Goal: Find specific page/section: Find specific page/section

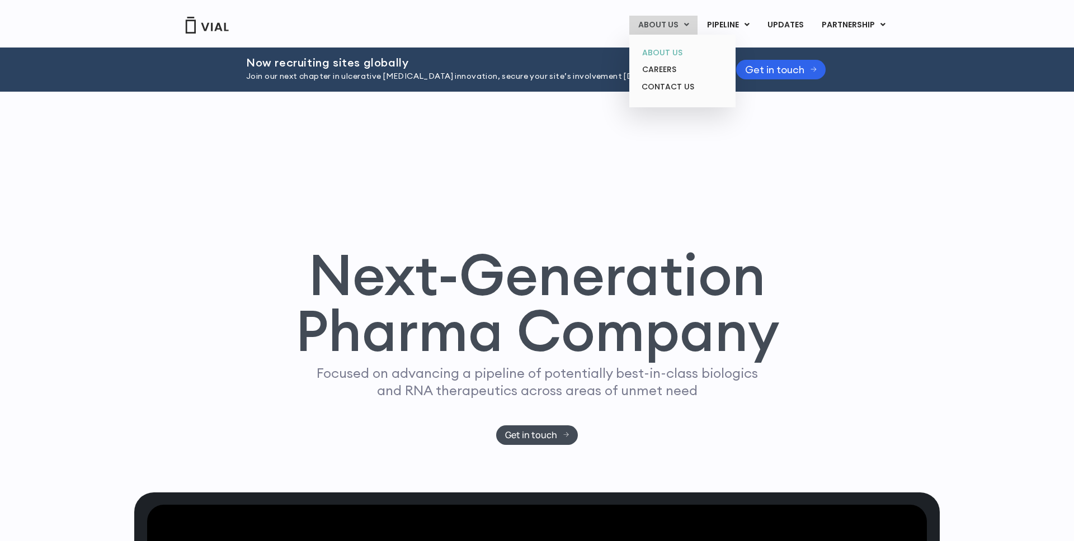
click at [677, 49] on link "ABOUT US" at bounding box center [682, 52] width 98 height 17
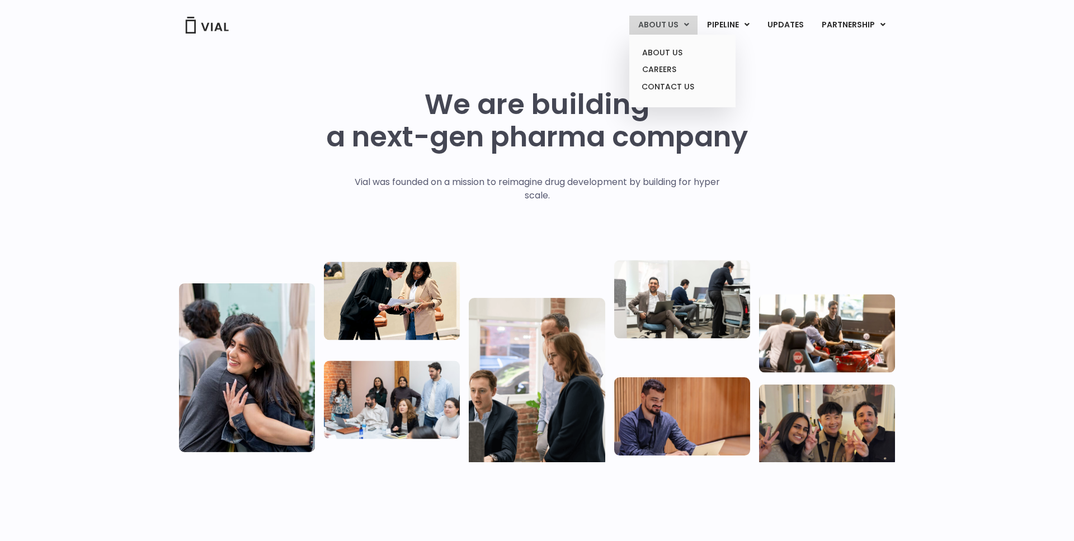
click at [682, 22] on link "ABOUT US" at bounding box center [663, 25] width 68 height 19
click at [677, 50] on link "ABOUT US" at bounding box center [682, 52] width 98 height 17
